Goal: Manage account settings

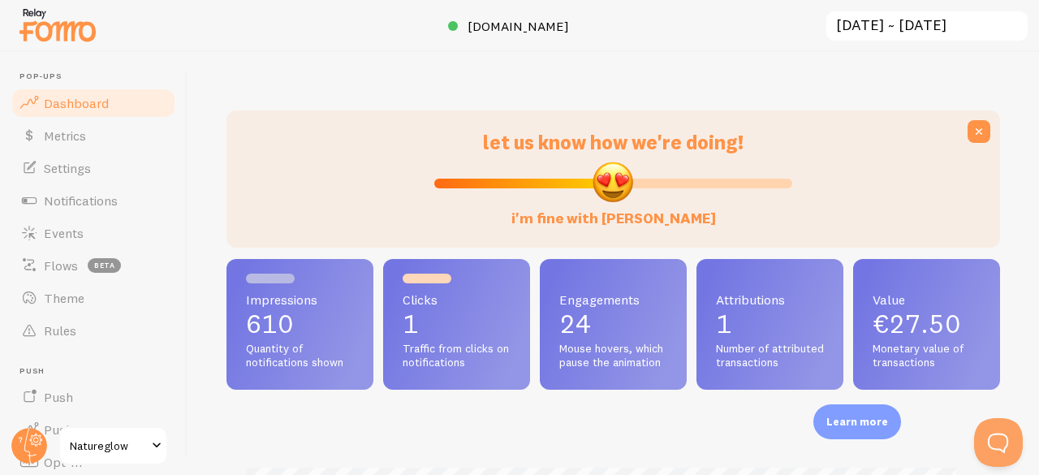
scroll to position [427, 762]
click at [81, 442] on span "Natureglow" at bounding box center [108, 445] width 77 height 19
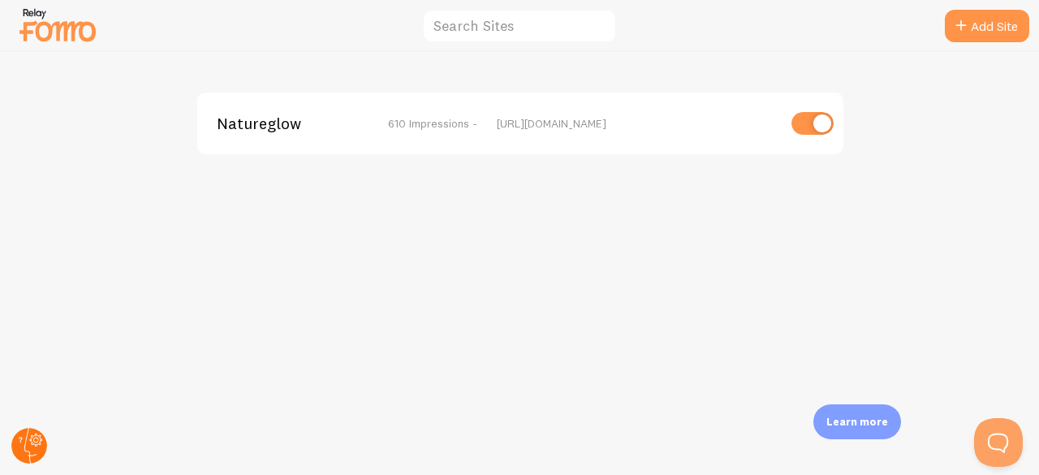
click at [11, 451] on icon at bounding box center [29, 445] width 39 height 39
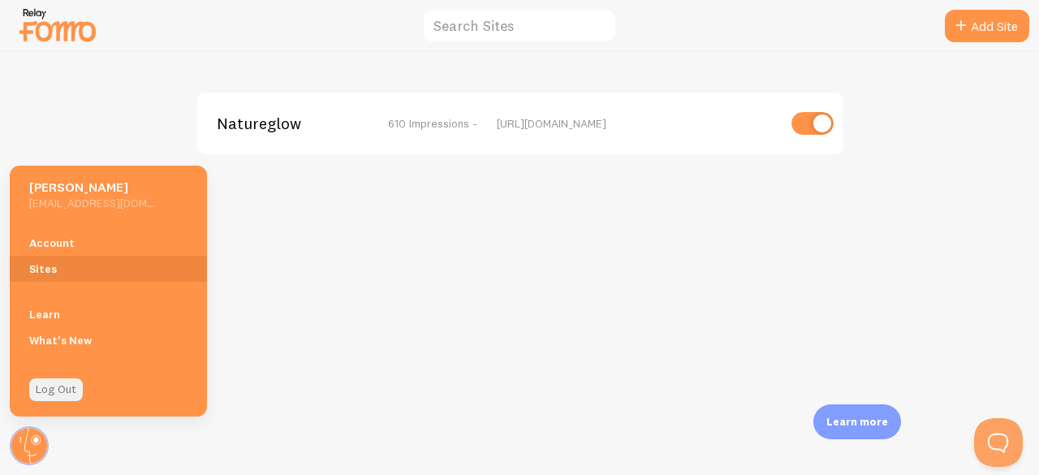
click at [52, 384] on link "Log Out" at bounding box center [56, 389] width 54 height 23
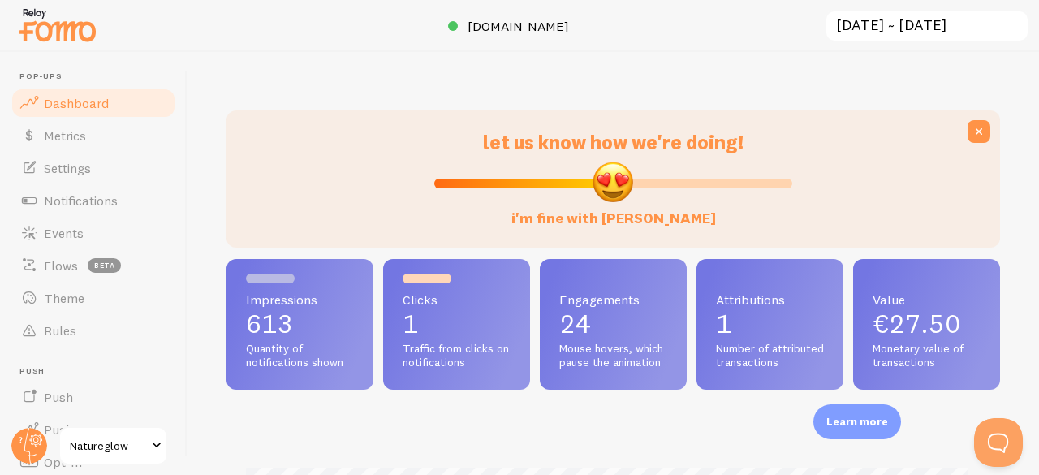
scroll to position [811476, 811142]
click at [45, 442] on circle at bounding box center [29, 446] width 36 height 36
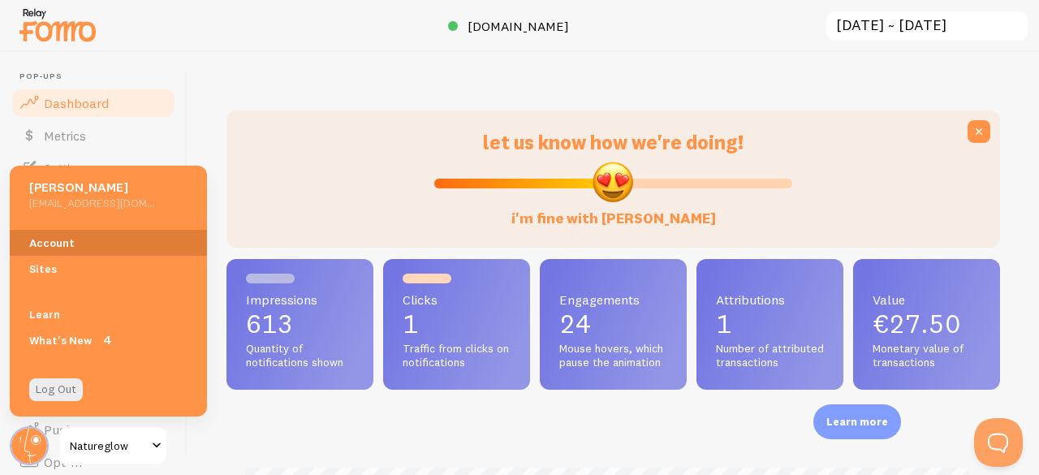
click at [97, 240] on link "Account" at bounding box center [108, 243] width 197 height 26
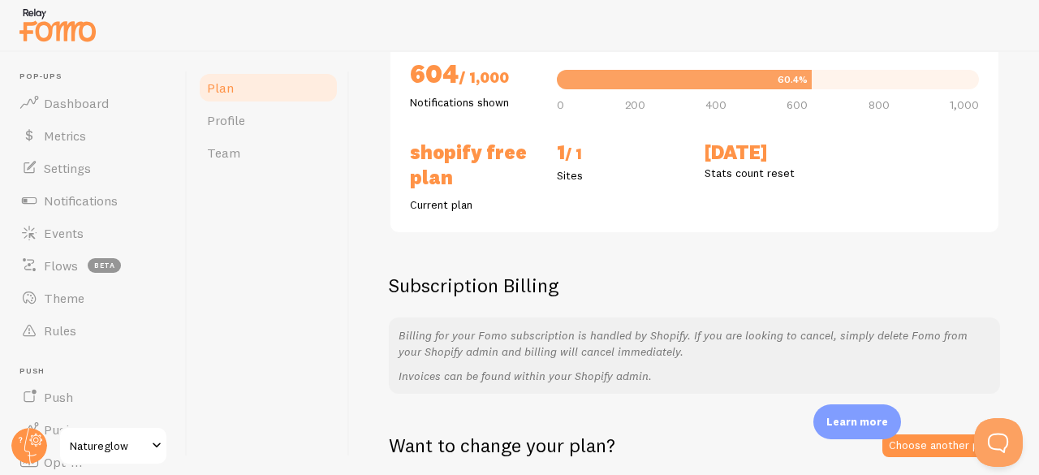
scroll to position [255, 0]
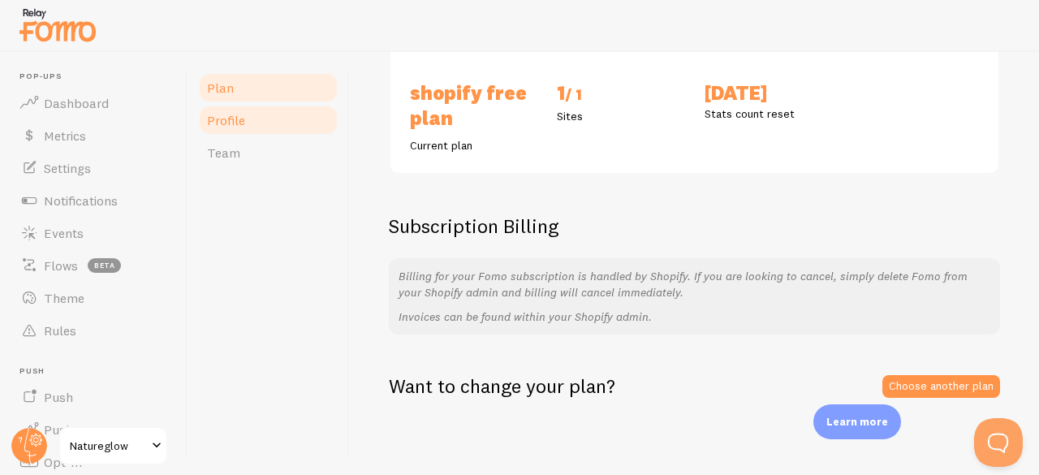
click at [242, 124] on span "Profile" at bounding box center [226, 120] width 38 height 16
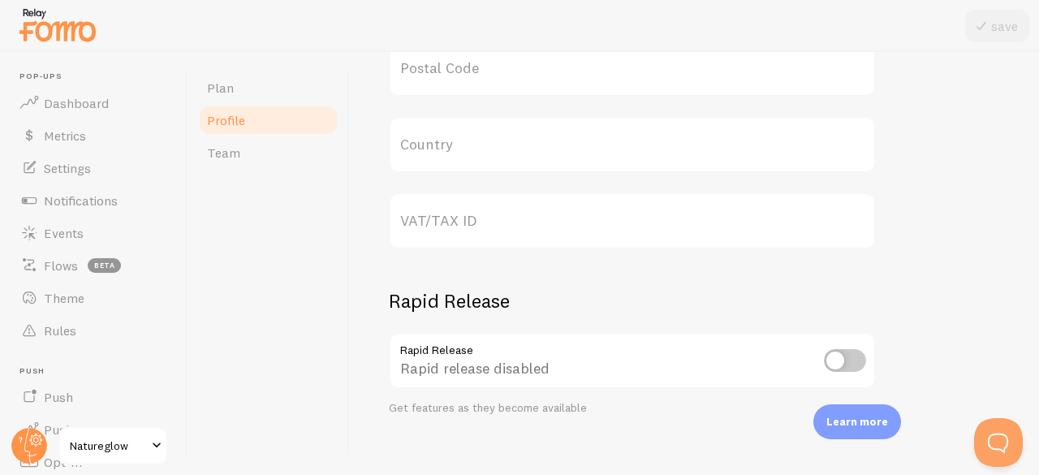
scroll to position [915, 0]
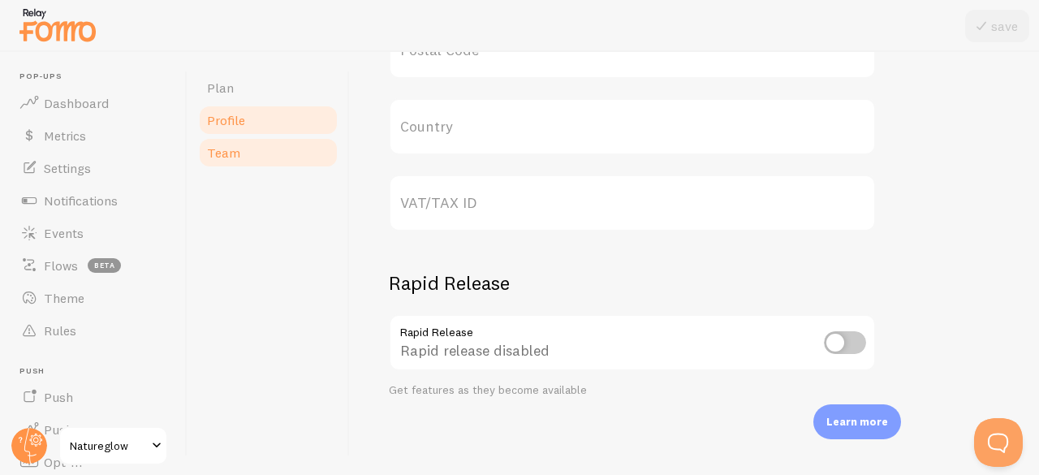
click at [261, 153] on link "Team" at bounding box center [268, 152] width 142 height 32
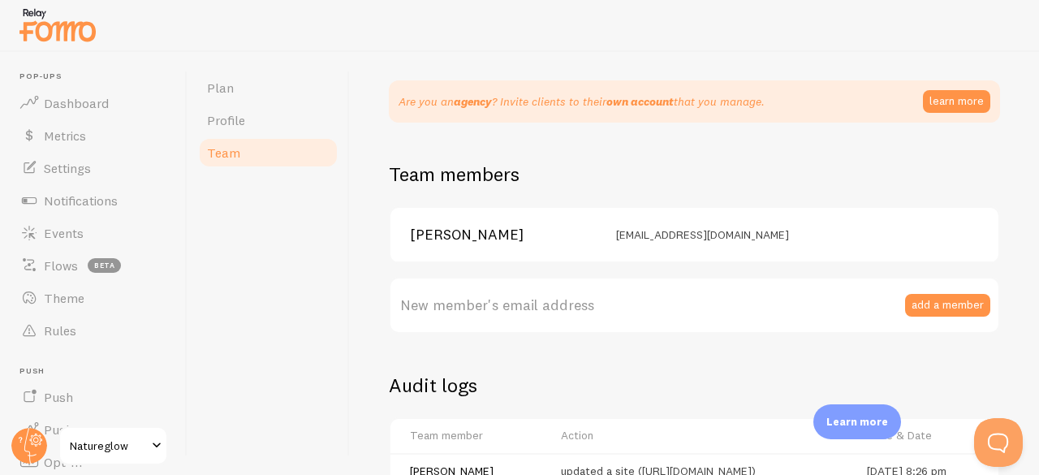
click at [41, 34] on img at bounding box center [57, 24] width 81 height 41
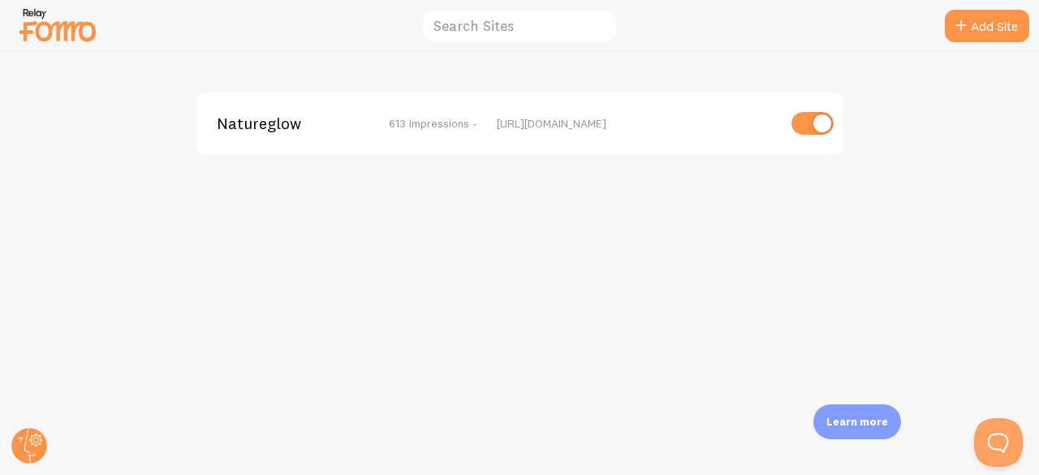
click at [807, 124] on input "checkbox" at bounding box center [813, 123] width 42 height 23
checkbox input "false"
